Goal: Information Seeking & Learning: Understand process/instructions

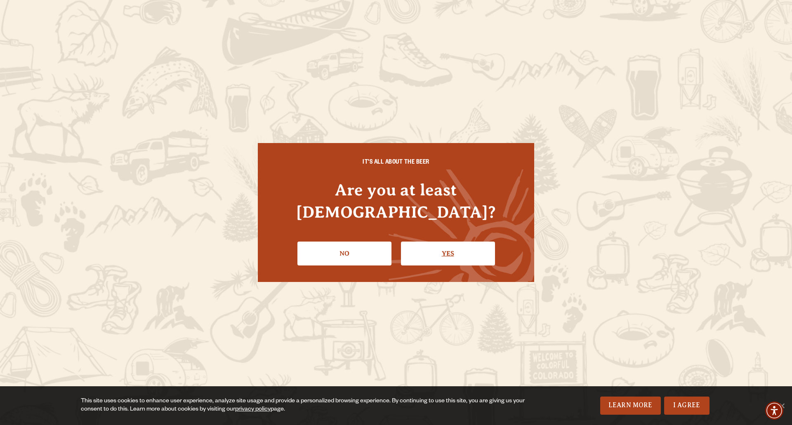
click at [442, 243] on link "Yes" at bounding box center [448, 254] width 94 height 24
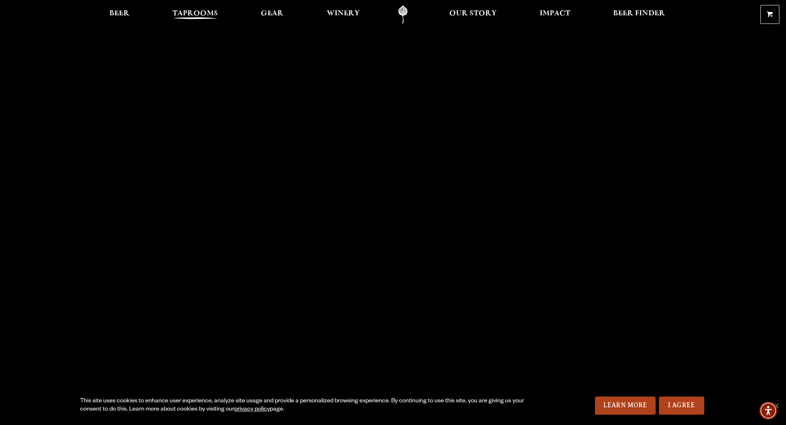
click at [197, 10] on span "Taprooms" at bounding box center [194, 13] width 45 height 7
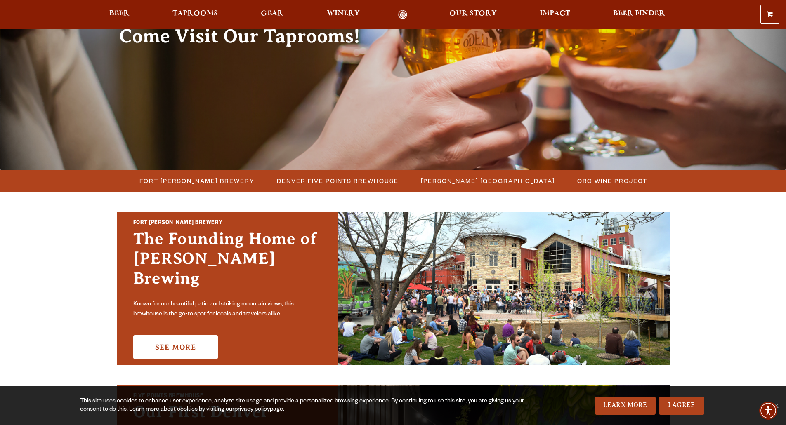
scroll to position [124, 0]
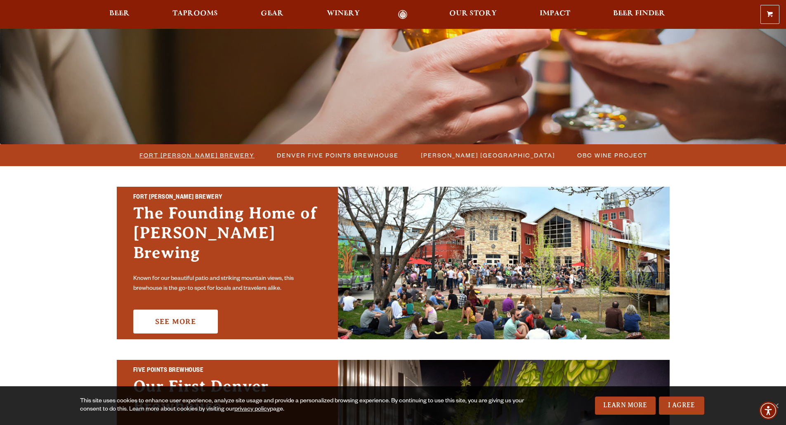
click at [207, 154] on span "Fort Collins Brewery" at bounding box center [196, 155] width 115 height 12
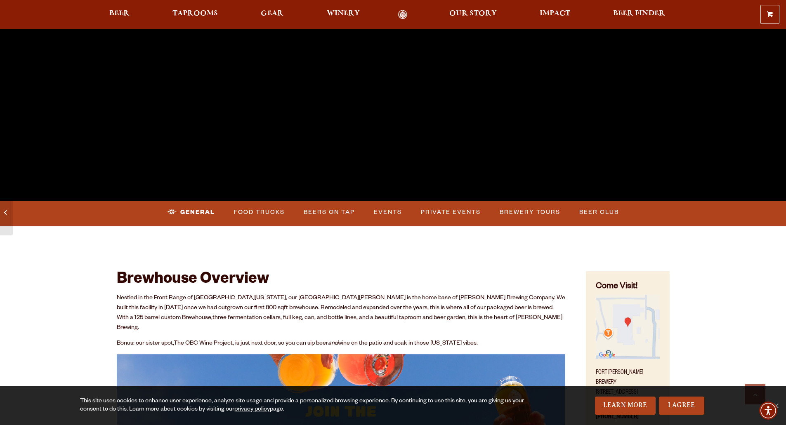
scroll to position [248, 0]
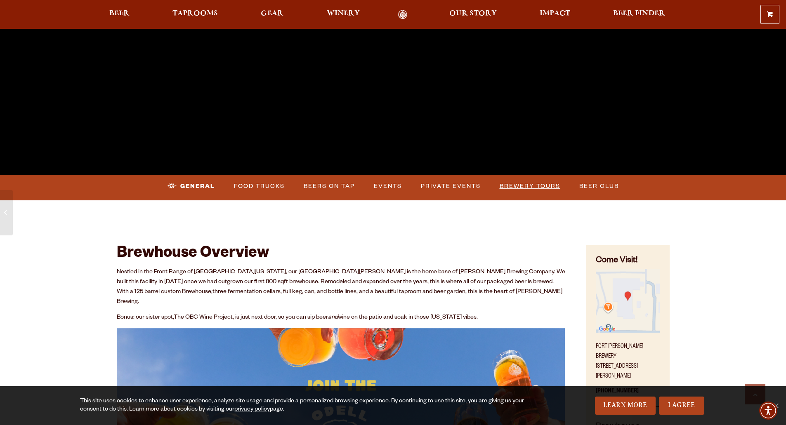
click at [521, 184] on link "Brewery Tours" at bounding box center [529, 186] width 67 height 19
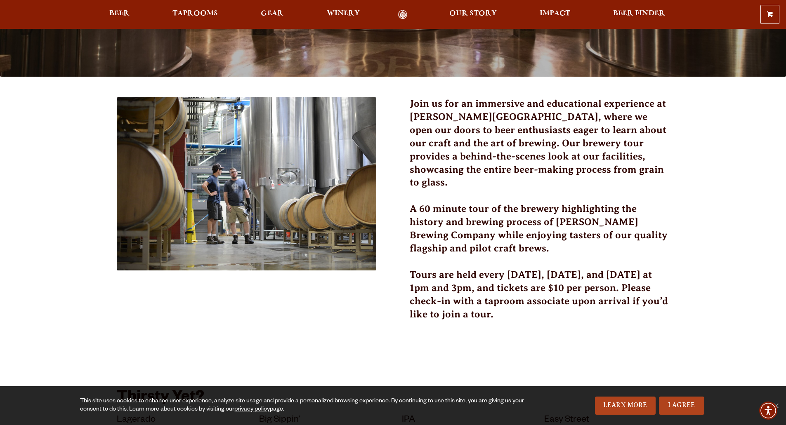
scroll to position [150, 0]
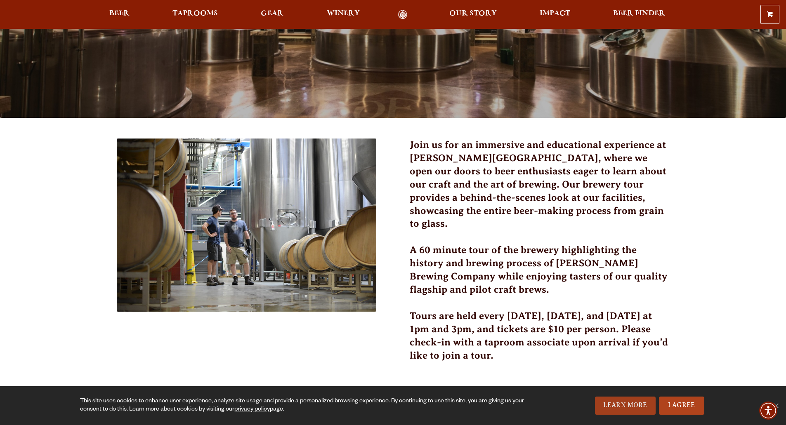
click at [633, 405] on link "Learn More" at bounding box center [625, 406] width 61 height 18
